Goal: Information Seeking & Learning: Check status

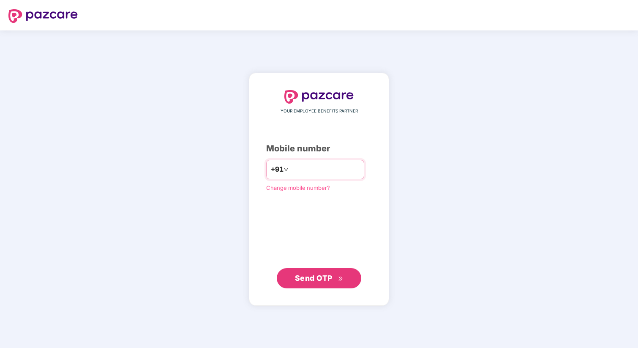
click at [300, 172] on input "number" at bounding box center [324, 170] width 69 height 14
click at [302, 161] on div "+91" at bounding box center [315, 169] width 98 height 19
click at [301, 172] on input "number" at bounding box center [324, 170] width 69 height 14
type input "**********"
click at [316, 284] on button "Send OTP" at bounding box center [319, 278] width 85 height 20
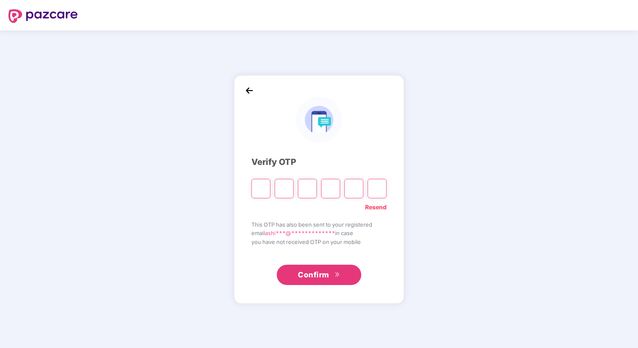
type input "*"
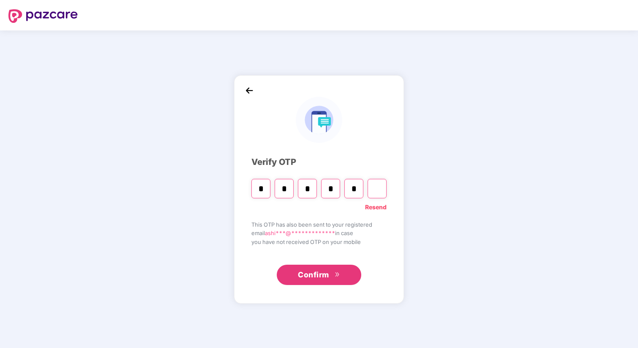
type input "*"
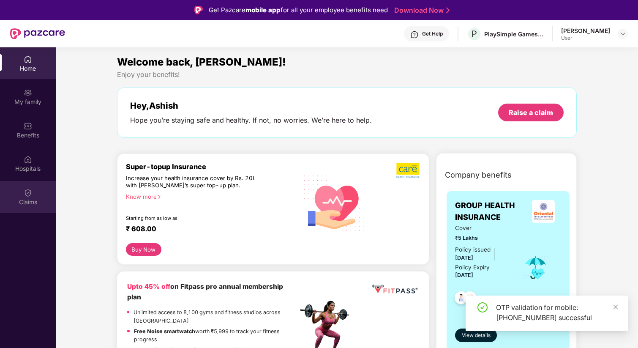
click at [20, 183] on div "Claims" at bounding box center [28, 197] width 56 height 32
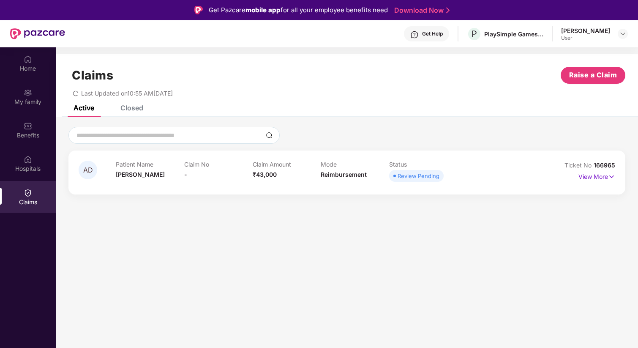
click at [252, 170] on div "Claim No -" at bounding box center [218, 172] width 68 height 23
click at [599, 175] on p "View More" at bounding box center [597, 175] width 37 height 11
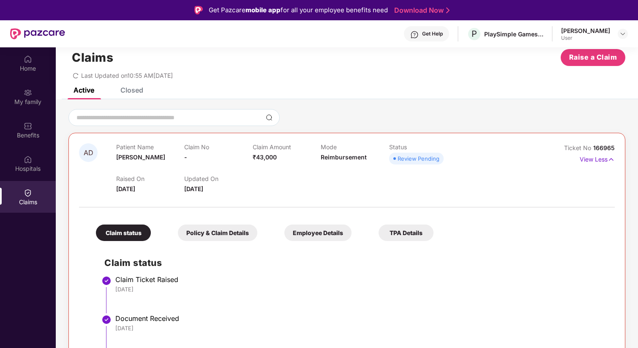
scroll to position [47, 0]
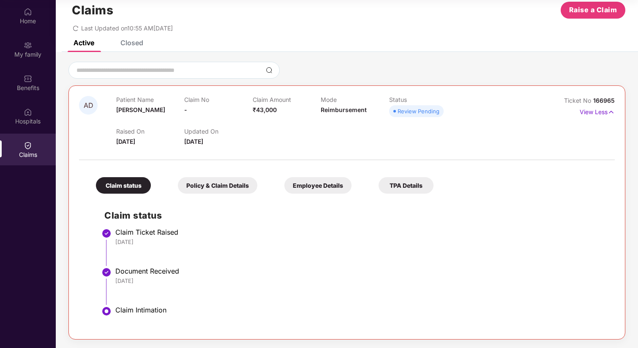
click at [220, 188] on div "Policy & Claim Details" at bounding box center [217, 185] width 79 height 16
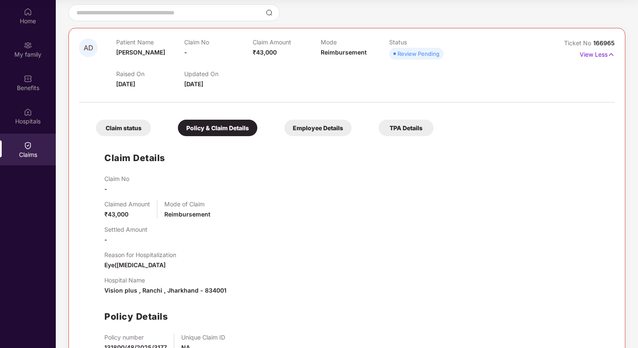
scroll to position [0, 0]
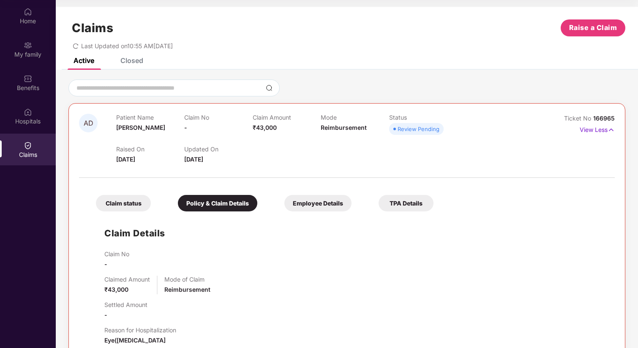
click at [140, 65] on div "Closed" at bounding box center [126, 60] width 36 height 19
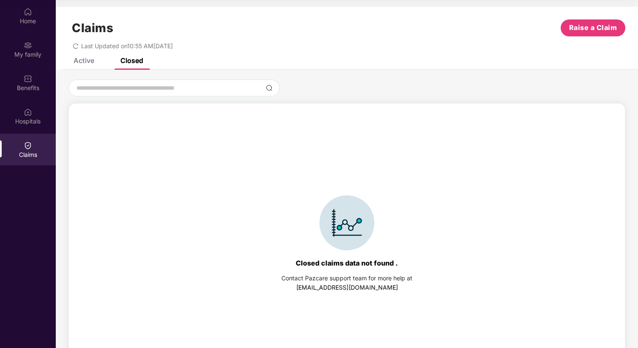
click at [85, 62] on div "Active" at bounding box center [84, 60] width 21 height 8
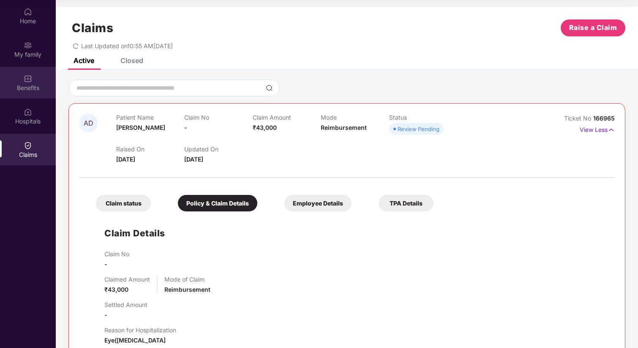
click at [20, 98] on div "Benefits" at bounding box center [28, 83] width 56 height 32
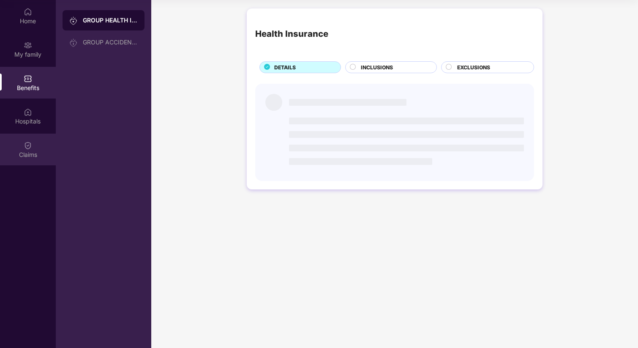
click at [31, 140] on div at bounding box center [28, 144] width 8 height 8
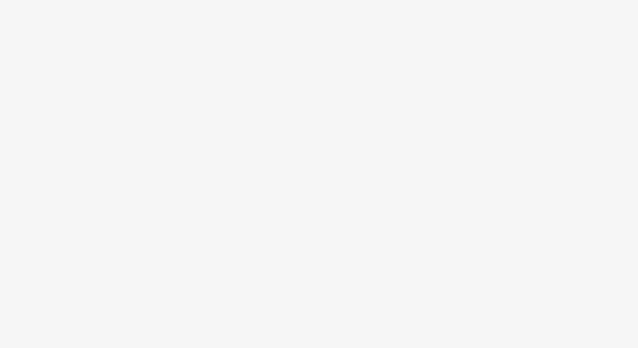
scroll to position [47, 0]
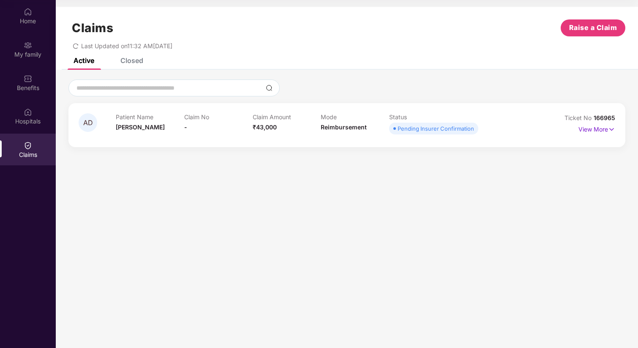
click at [294, 130] on div "Claim Amount ₹43,000" at bounding box center [287, 124] width 68 height 23
click at [294, 123] on div "Claim Amount ₹43,000" at bounding box center [287, 124] width 68 height 23
click at [488, 122] on div "Patient Name Asha Devi Claim No - Claim Amount ₹43,000 Mode Reimbursement Statu…" at bounding box center [321, 124] width 410 height 23
click at [610, 133] on img at bounding box center [611, 129] width 7 height 9
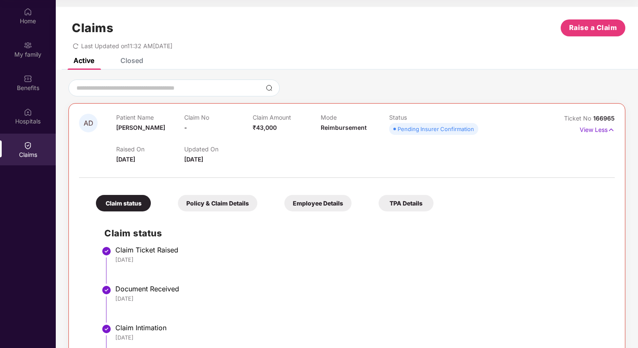
click at [131, 206] on div "Claim status" at bounding box center [123, 203] width 55 height 16
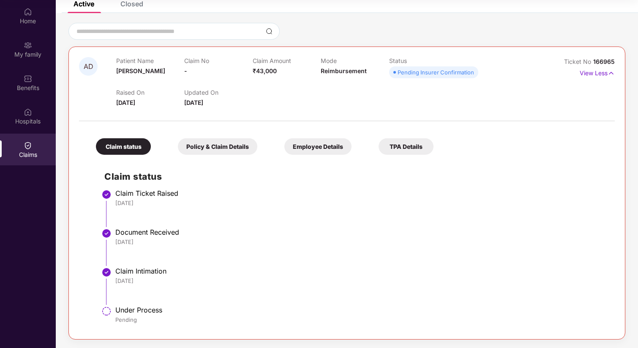
click at [248, 145] on div "Policy & Claim Details" at bounding box center [217, 146] width 79 height 16
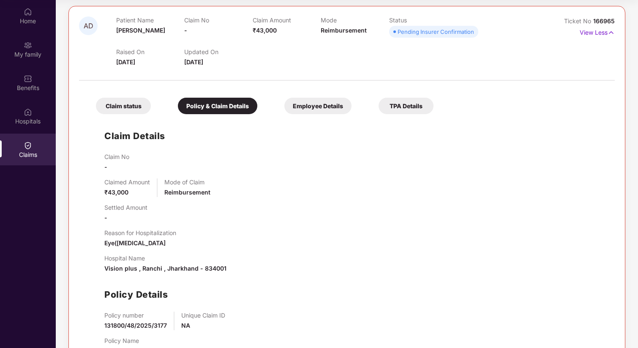
scroll to position [131, 0]
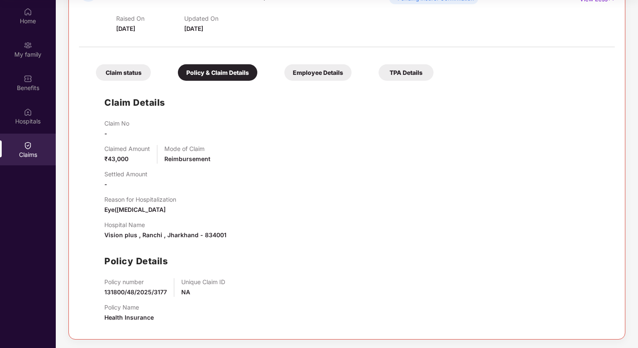
click at [306, 72] on div "Employee Details" at bounding box center [318, 72] width 67 height 16
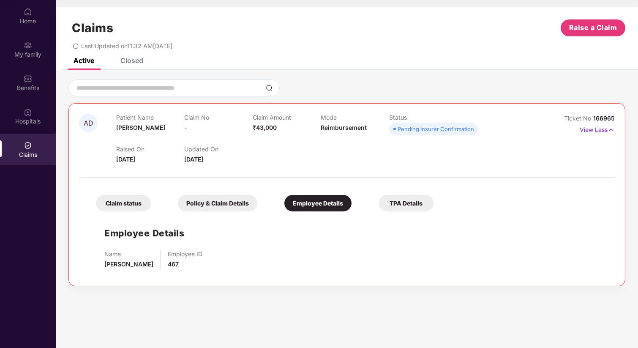
click at [405, 212] on div "Claim status Policy & Claim Details Employee Details TPA Details Employee Detai…" at bounding box center [347, 228] width 536 height 93
click at [403, 203] on div "TPA Details" at bounding box center [406, 203] width 55 height 16
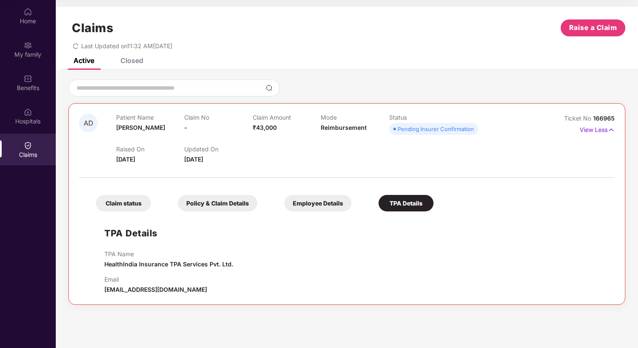
click at [331, 203] on div "Employee Details" at bounding box center [318, 203] width 67 height 16
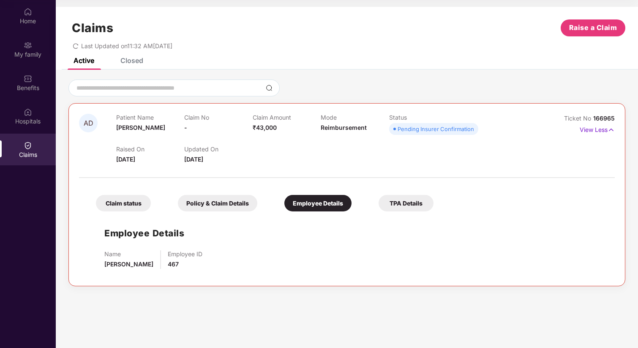
click at [219, 211] on div "Policy & Claim Details" at bounding box center [217, 203] width 79 height 16
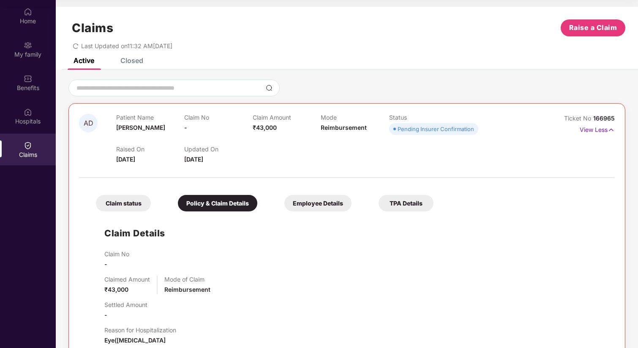
click at [135, 200] on div "Claim status" at bounding box center [123, 203] width 55 height 16
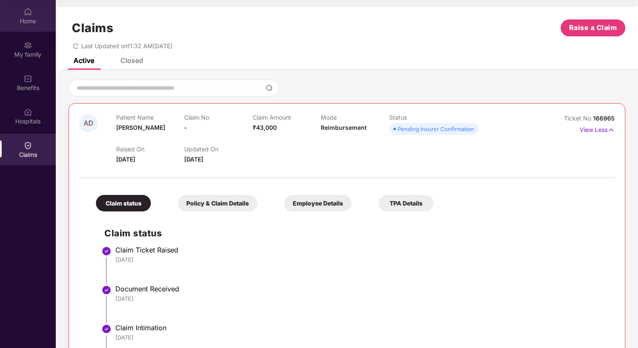
click at [16, 22] on div "Home" at bounding box center [28, 21] width 56 height 8
